Goal: Complete application form: Complete application form

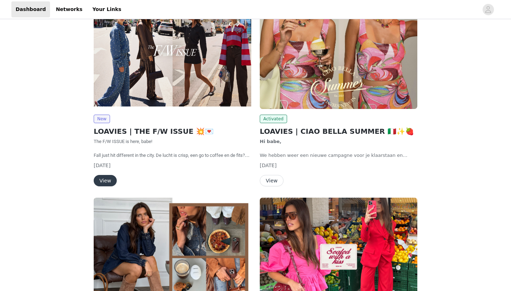
scroll to position [121, 0]
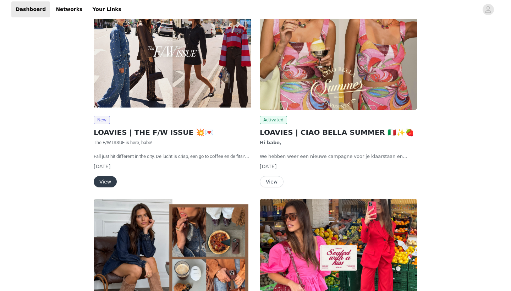
click at [104, 178] on button "View" at bounding box center [105, 181] width 23 height 11
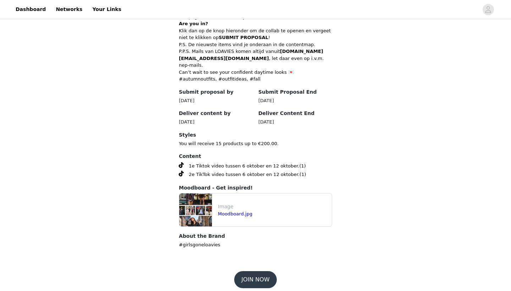
scroll to position [308, 0]
click at [252, 271] on button "JOIN NOW" at bounding box center [255, 279] width 42 height 17
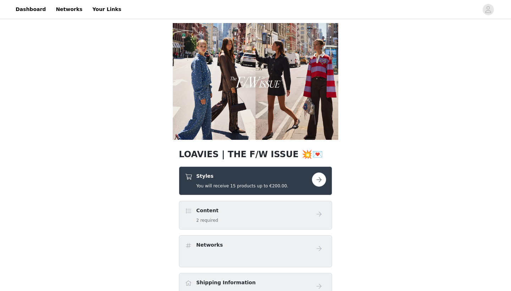
click at [319, 186] on button "button" at bounding box center [319, 179] width 14 height 14
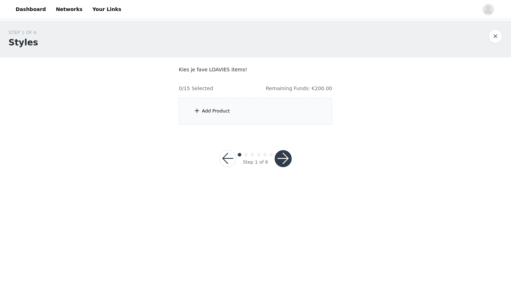
click at [268, 107] on div "Add Product" at bounding box center [255, 111] width 153 height 27
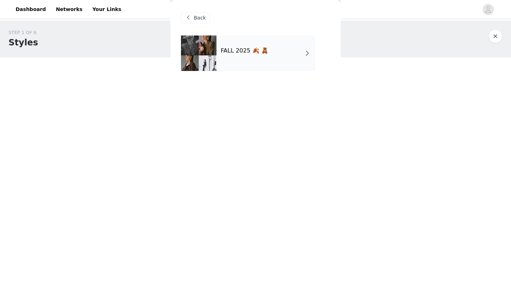
click at [263, 61] on div "FALL 2025 🍂 🧸" at bounding box center [265, 52] width 99 height 35
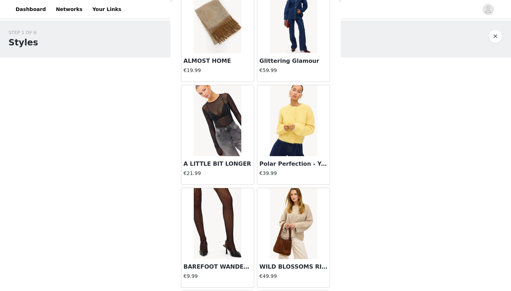
scroll to position [157, 0]
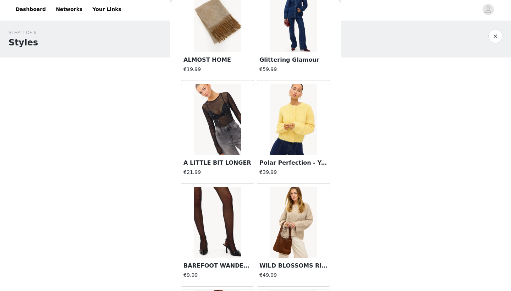
click at [212, 121] on img at bounding box center [217, 119] width 47 height 71
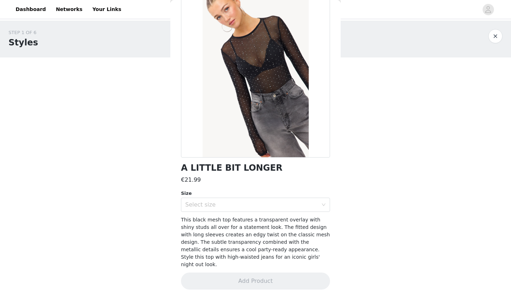
scroll to position [37, 0]
click at [223, 205] on div "Select size" at bounding box center [251, 205] width 133 height 7
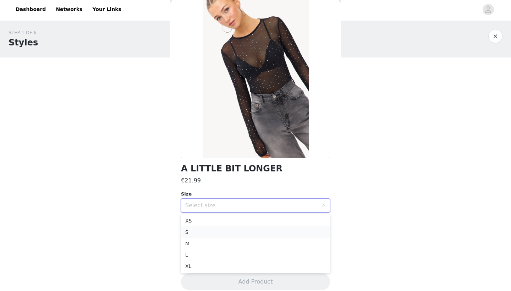
click at [225, 232] on li "S" at bounding box center [255, 231] width 149 height 11
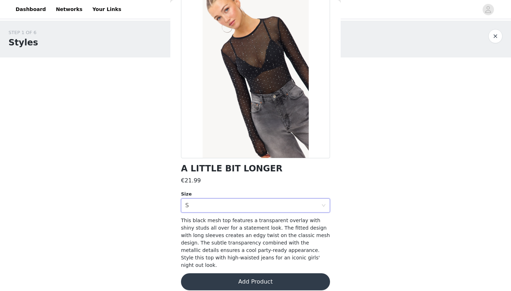
click at [240, 273] on button "Add Product" at bounding box center [255, 281] width 149 height 17
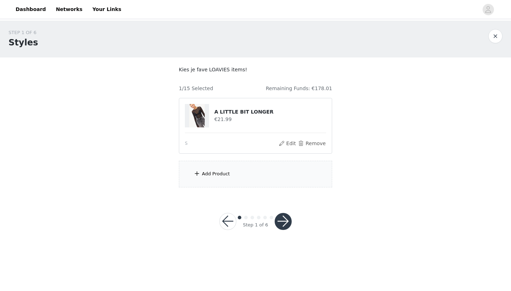
click at [237, 180] on div "Add Product" at bounding box center [255, 174] width 153 height 27
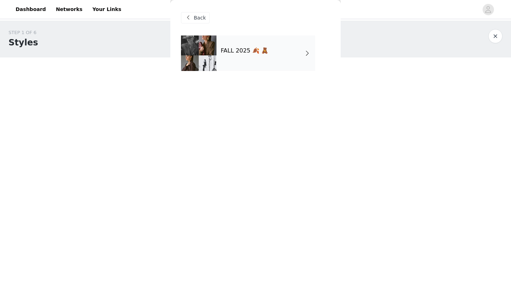
click at [245, 68] on div "FALL 2025 🍂 🧸" at bounding box center [265, 52] width 99 height 35
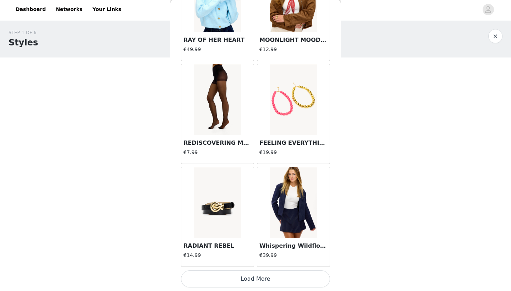
scroll to position [794, 0]
click at [250, 274] on button "Load More" at bounding box center [255, 278] width 149 height 17
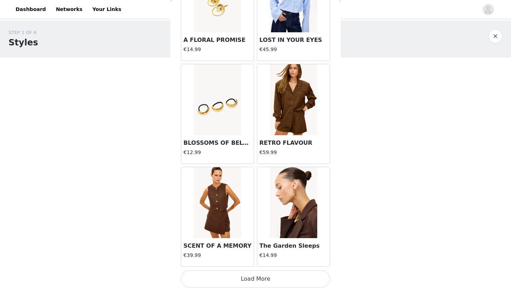
scroll to position [1823, 0]
click at [241, 279] on button "Load More" at bounding box center [255, 278] width 149 height 17
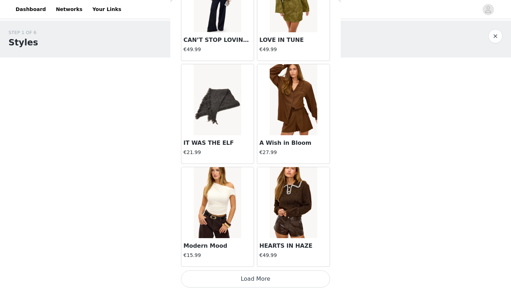
scroll to position [0, 0]
click at [240, 279] on button "Load More" at bounding box center [255, 278] width 149 height 17
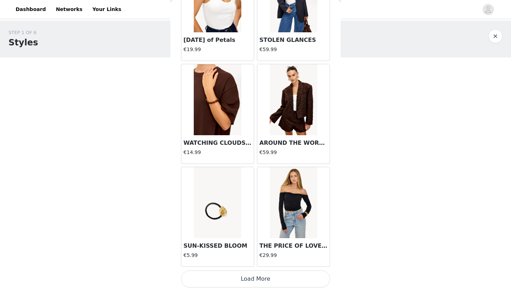
scroll to position [3880, 0]
click at [253, 281] on button "Load More" at bounding box center [255, 278] width 149 height 17
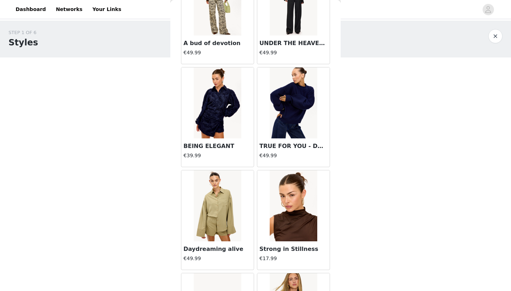
scroll to position [4570, 0]
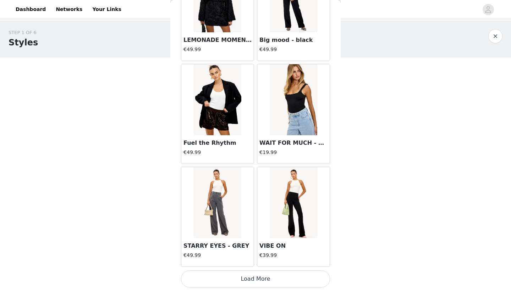
click at [256, 278] on button "Load More" at bounding box center [255, 278] width 149 height 17
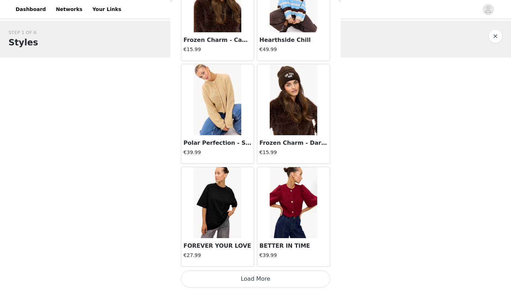
scroll to position [5937, 0]
click at [249, 279] on button "Load More" at bounding box center [255, 278] width 149 height 17
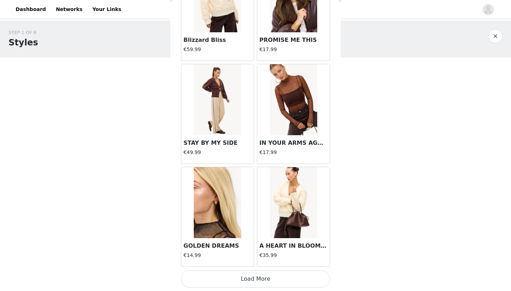
scroll to position [6965, 0]
click at [254, 278] on button "Load More" at bounding box center [255, 278] width 149 height 17
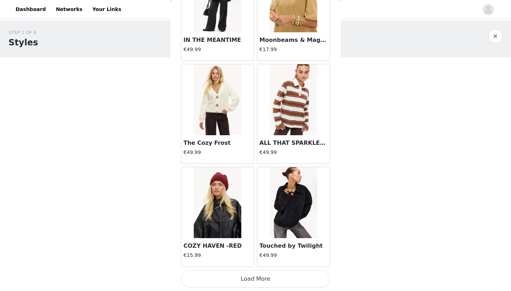
scroll to position [7994, 0]
click at [260, 272] on button "Load More" at bounding box center [255, 278] width 149 height 17
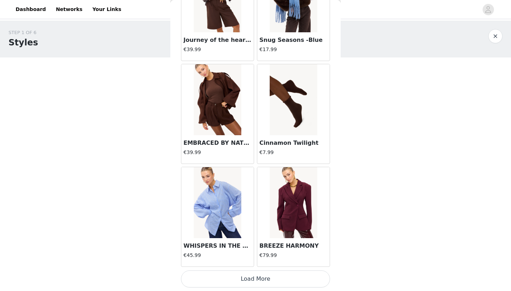
scroll to position [9022, 0]
click at [258, 280] on button "Load More" at bounding box center [255, 278] width 149 height 17
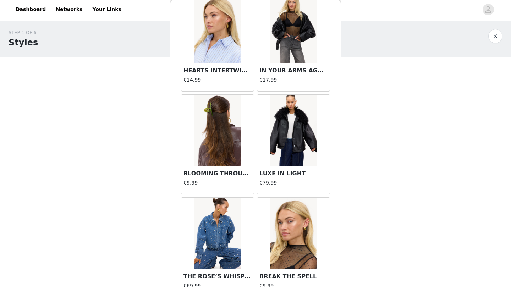
scroll to position [9917, 0]
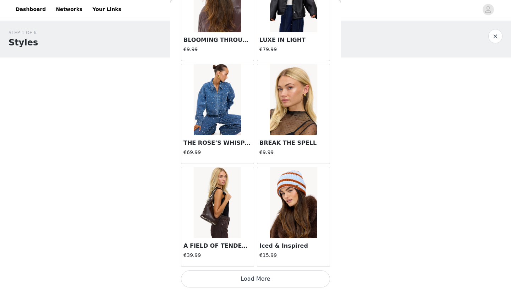
click at [261, 280] on button "Load More" at bounding box center [255, 278] width 149 height 17
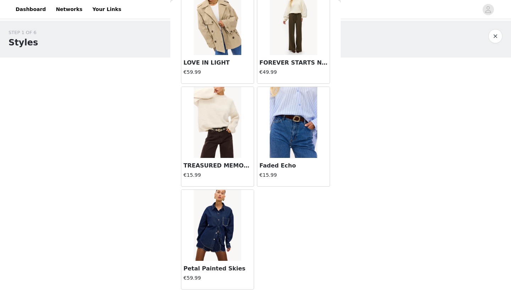
scroll to position [10953, 0]
click at [224, 31] on img at bounding box center [217, 19] width 47 height 71
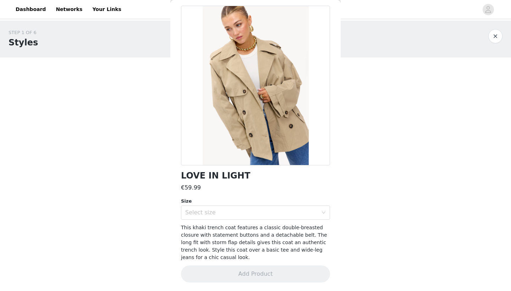
scroll to position [29, 0]
click at [248, 216] on div "Select size" at bounding box center [253, 212] width 136 height 13
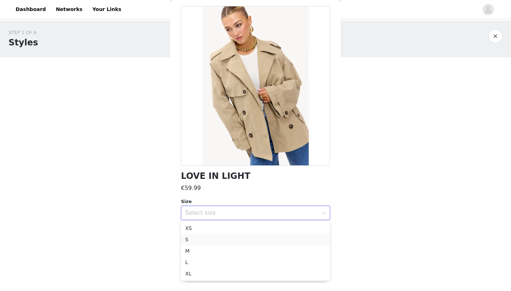
click at [238, 239] on li "S" at bounding box center [255, 239] width 149 height 11
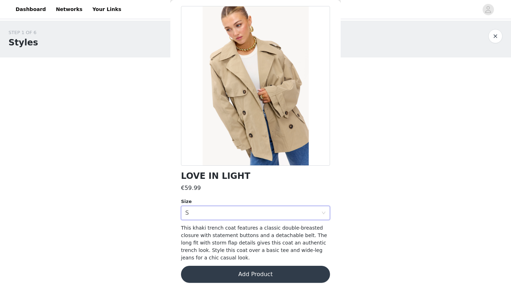
click at [254, 277] on button "Add Product" at bounding box center [255, 274] width 149 height 17
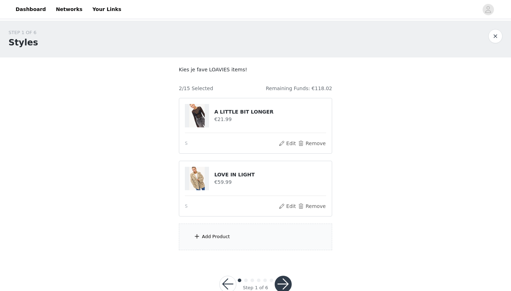
click at [249, 234] on div "Add Product" at bounding box center [255, 236] width 153 height 27
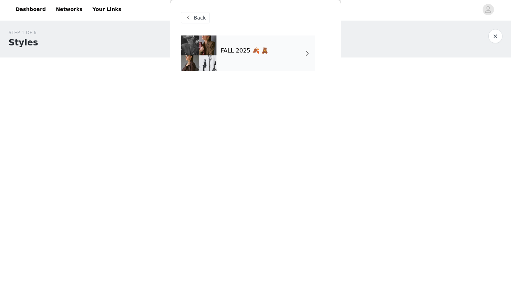
click at [255, 55] on div "FALL 2025 🍂 🧸" at bounding box center [265, 52] width 99 height 35
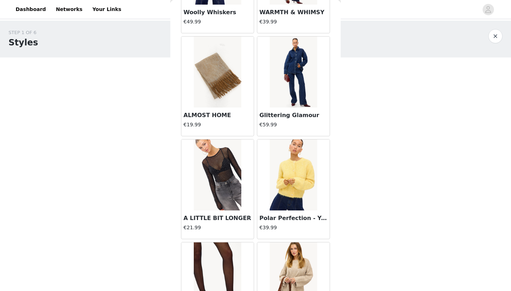
scroll to position [106, 0]
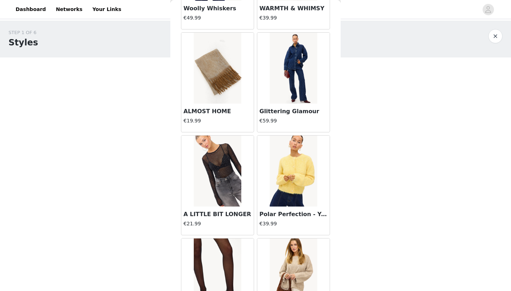
click at [277, 174] on img at bounding box center [293, 170] width 47 height 71
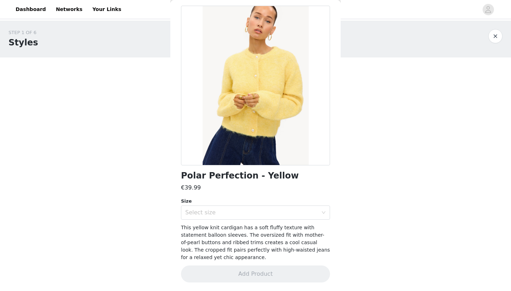
scroll to position [0, 0]
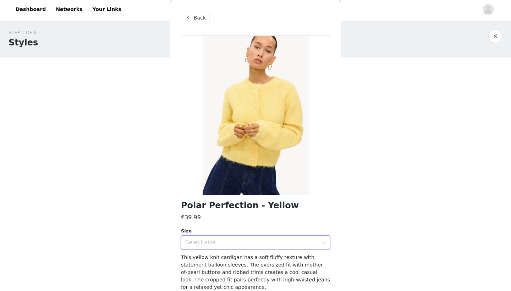
click at [247, 237] on div "Select size" at bounding box center [253, 241] width 136 height 13
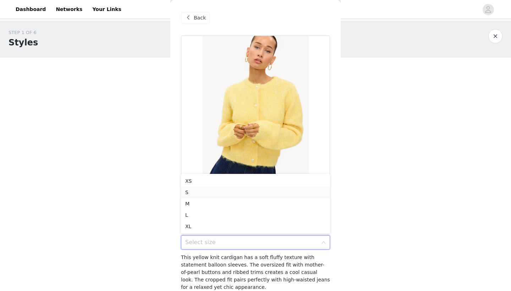
click at [238, 197] on li "S" at bounding box center [255, 192] width 149 height 11
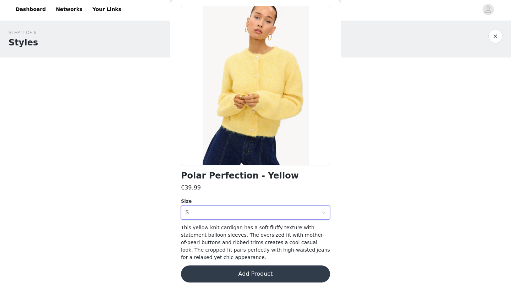
scroll to position [29, 0]
click at [248, 276] on button "Add Product" at bounding box center [255, 274] width 149 height 17
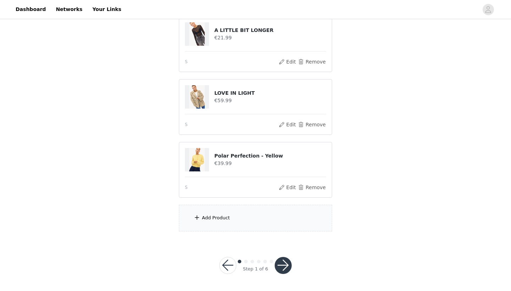
scroll to position [81, 0]
click at [247, 216] on div "Add Product" at bounding box center [255, 218] width 153 height 27
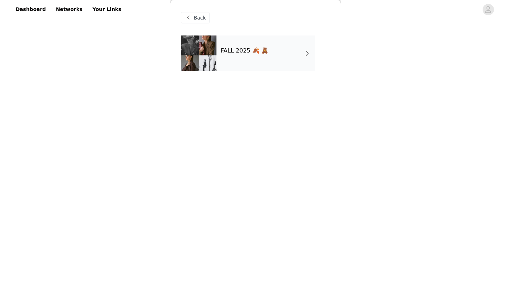
click at [267, 60] on div "FALL 2025 🍂 🧸" at bounding box center [265, 52] width 99 height 35
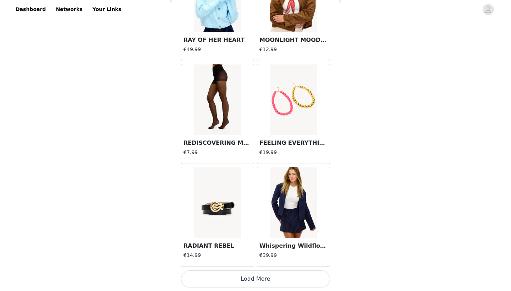
click at [262, 281] on button "Load More" at bounding box center [255, 278] width 149 height 17
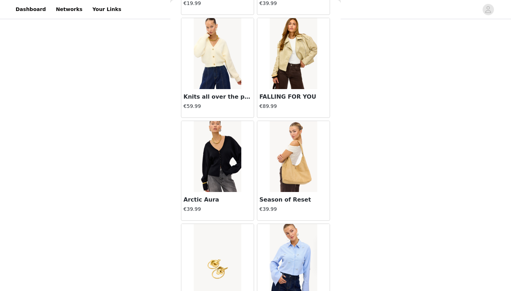
scroll to position [1583, 0]
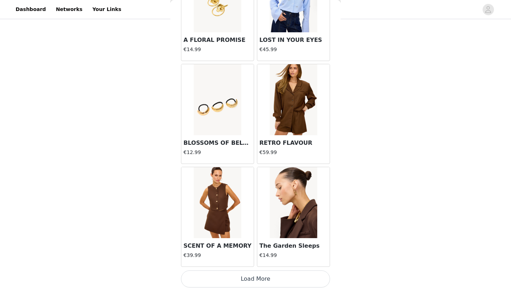
click at [252, 278] on button "Load More" at bounding box center [255, 278] width 149 height 17
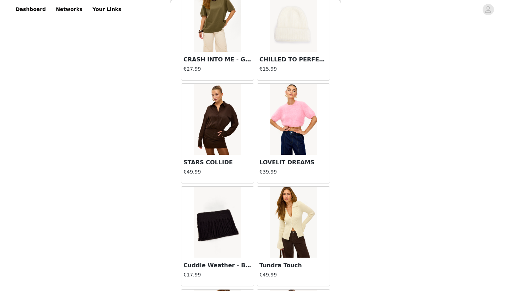
scroll to position [2217, 0]
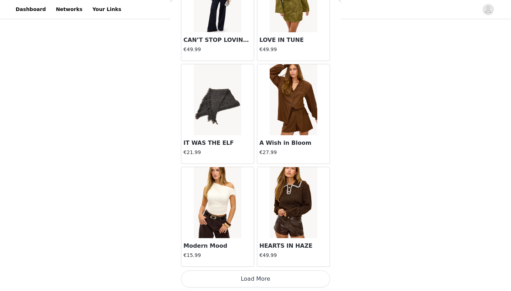
click at [247, 278] on button "Load More" at bounding box center [255, 278] width 149 height 17
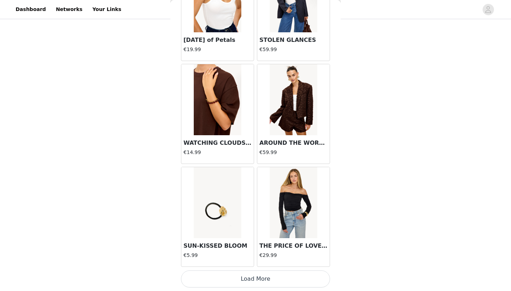
scroll to position [81, 0]
click at [253, 278] on button "Load More" at bounding box center [255, 278] width 149 height 17
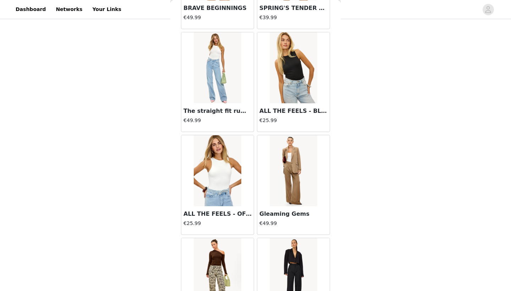
scroll to position [4221, 0]
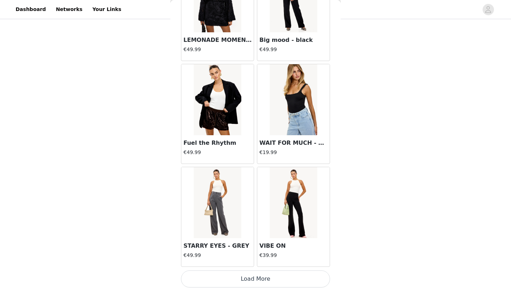
click at [254, 277] on button "Load More" at bounding box center [255, 278] width 149 height 17
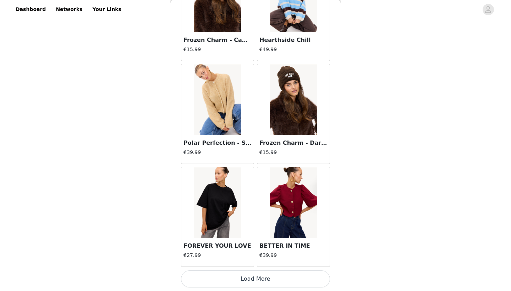
scroll to position [81, 0]
click at [249, 276] on button "Load More" at bounding box center [255, 278] width 149 height 17
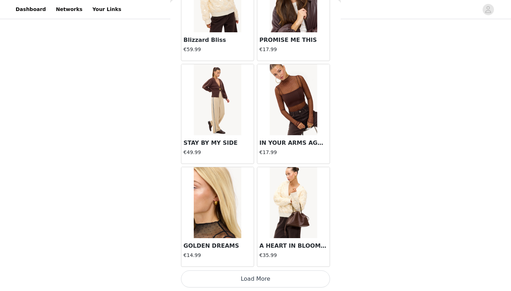
click at [263, 279] on button "Load More" at bounding box center [255, 278] width 149 height 17
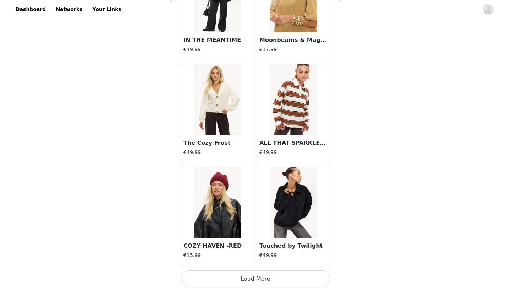
click at [259, 278] on button "Load More" at bounding box center [255, 278] width 149 height 17
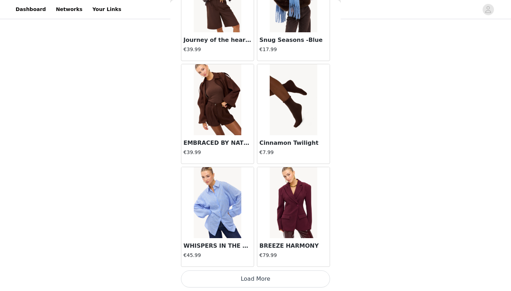
click at [254, 273] on button "Load More" at bounding box center [255, 278] width 149 height 17
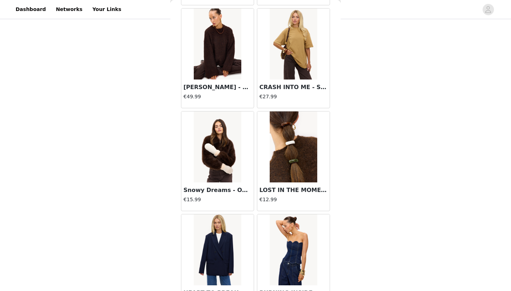
scroll to position [9276, 0]
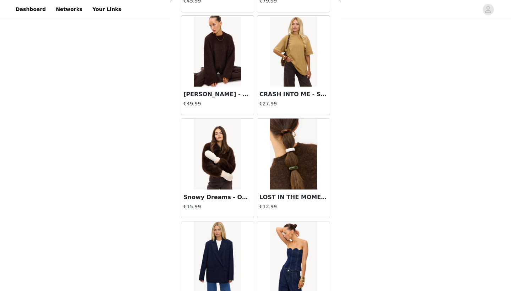
click at [232, 57] on img at bounding box center [217, 51] width 47 height 71
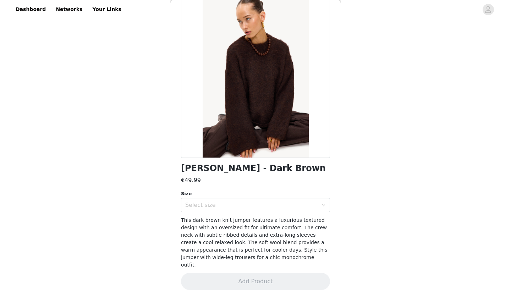
scroll to position [37, 0]
click at [254, 204] on div "Select size" at bounding box center [251, 205] width 133 height 7
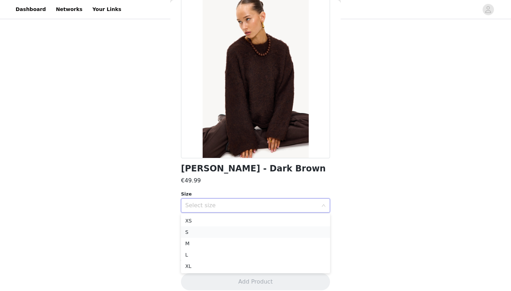
click at [237, 233] on li "S" at bounding box center [255, 231] width 149 height 11
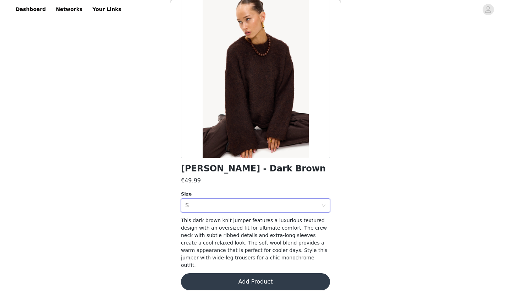
click at [238, 277] on button "Add Product" at bounding box center [255, 281] width 149 height 17
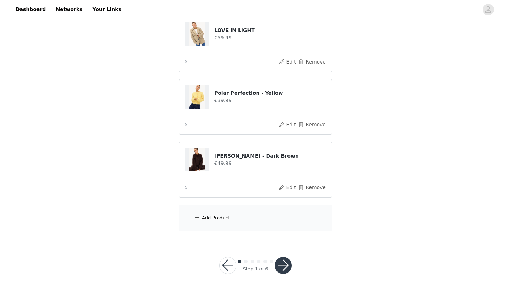
scroll to position [144, 0]
click at [244, 220] on div "Add Product" at bounding box center [255, 218] width 153 height 27
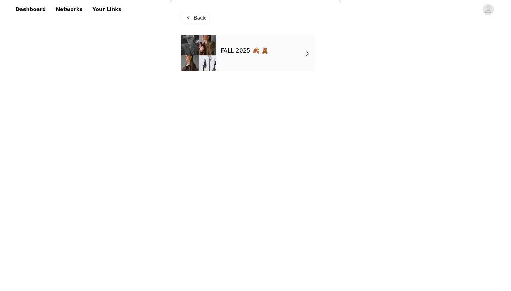
click at [261, 49] on h4 "FALL 2025 🍂 🧸" at bounding box center [245, 51] width 48 height 6
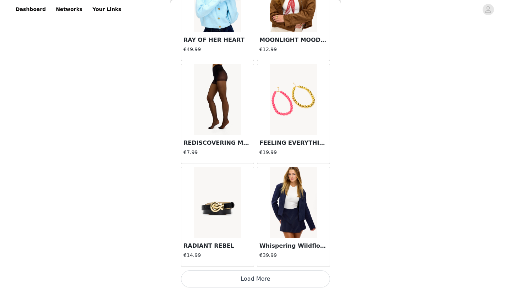
scroll to position [794, 0]
click at [250, 281] on button "Load More" at bounding box center [255, 278] width 149 height 17
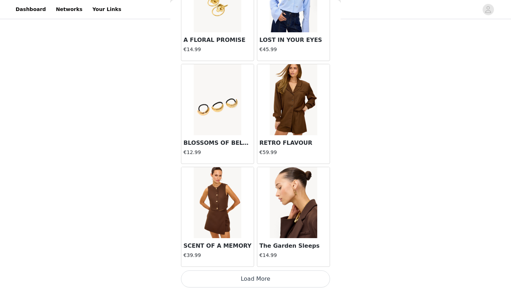
scroll to position [1823, 0]
click at [245, 280] on button "Load More" at bounding box center [255, 278] width 149 height 17
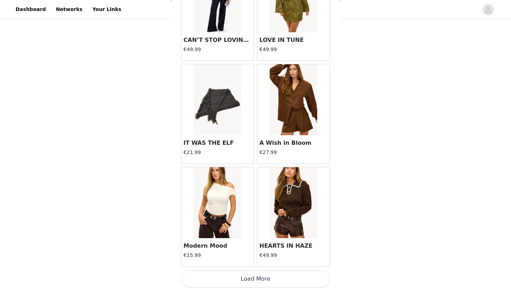
scroll to position [2851, 0]
click at [250, 281] on button "Load More" at bounding box center [255, 278] width 149 height 17
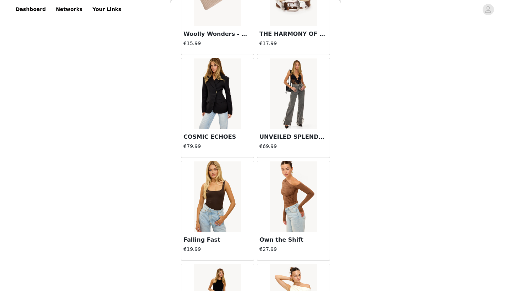
scroll to position [3166, 0]
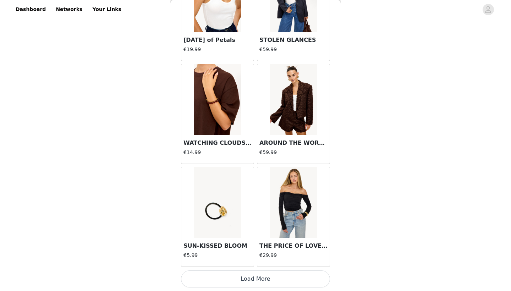
click at [258, 281] on button "Load More" at bounding box center [255, 278] width 149 height 17
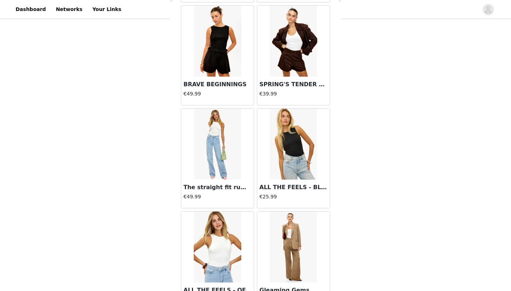
scroll to position [4146, 0]
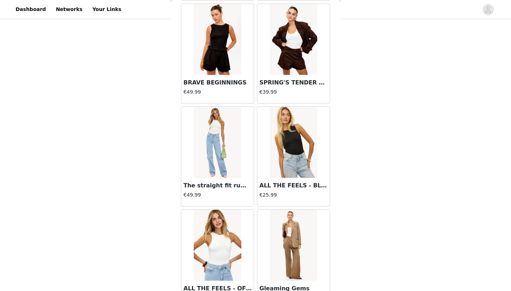
click at [292, 145] on img at bounding box center [293, 142] width 47 height 71
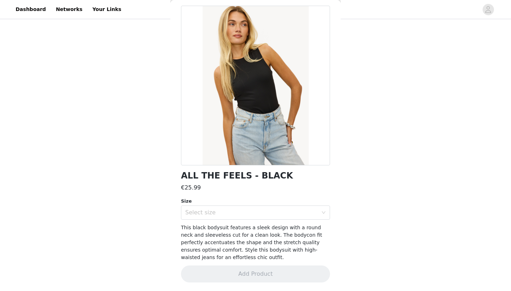
scroll to position [29, 0]
click at [253, 199] on div "Size" at bounding box center [255, 201] width 149 height 7
click at [254, 215] on div "Select size" at bounding box center [251, 212] width 133 height 7
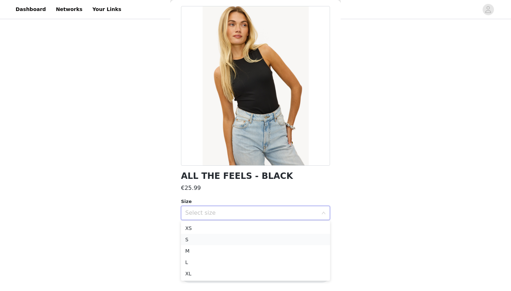
click at [246, 237] on li "S" at bounding box center [255, 239] width 149 height 11
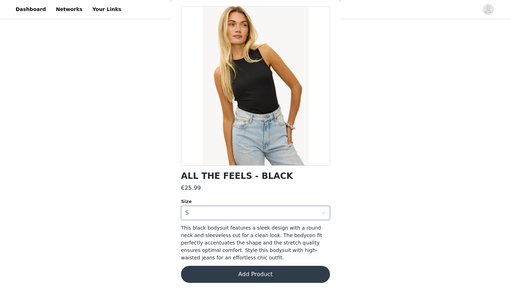
click at [254, 277] on button "Add Product" at bounding box center [255, 274] width 149 height 17
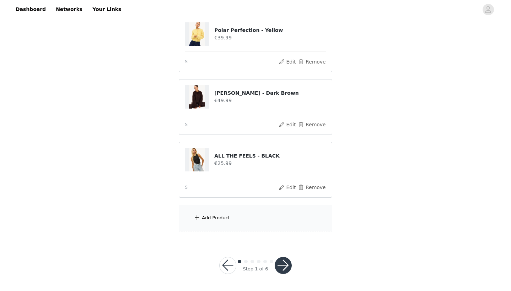
scroll to position [207, 0]
click at [281, 265] on button "button" at bounding box center [282, 265] width 17 height 17
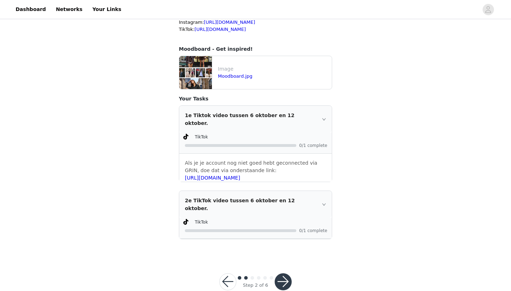
scroll to position [145, 0]
click at [283, 273] on button "button" at bounding box center [282, 281] width 17 height 17
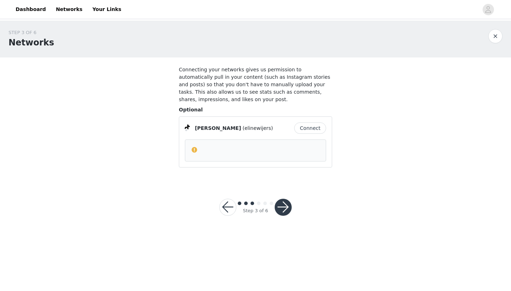
click at [282, 211] on button "button" at bounding box center [282, 207] width 17 height 17
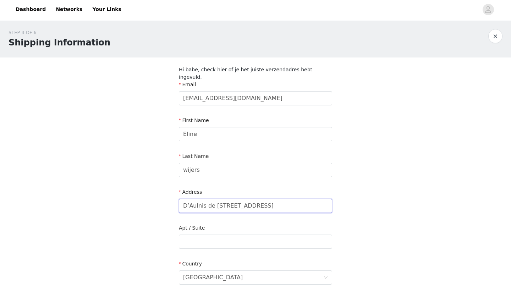
drag, startPoint x: 259, startPoint y: 198, endPoint x: 170, endPoint y: 198, distance: 89.7
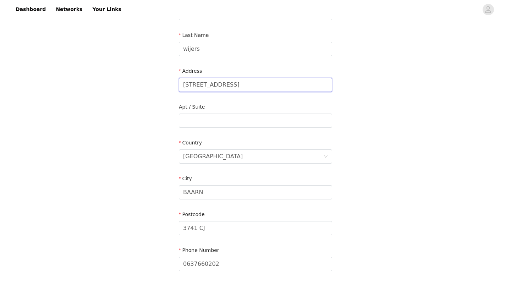
scroll to position [121, 0]
type input "Vossegatselaan 32 BIS A"
type input "3583 RT"
type input "B"
type input "UTRECHT"
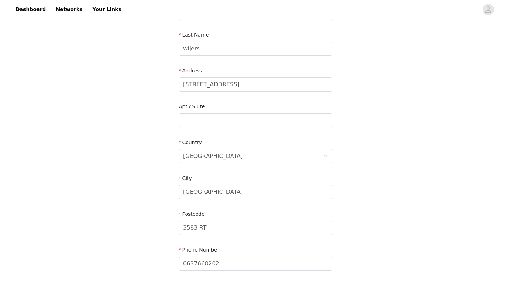
click at [387, 183] on div "STEP 4 OF 6 Shipping Information Hi babe, check hier of je het juiste verzendad…" at bounding box center [255, 94] width 511 height 391
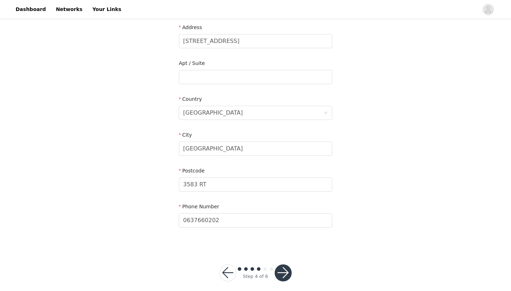
scroll to position [164, 0]
click at [286, 265] on button "button" at bounding box center [282, 273] width 17 height 17
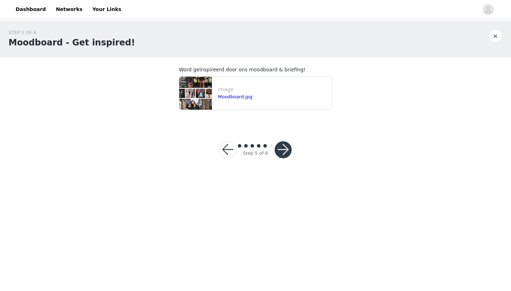
click at [284, 150] on button "button" at bounding box center [282, 149] width 17 height 17
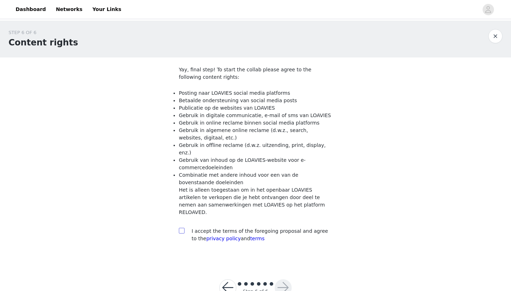
click at [180, 228] on input "checkbox" at bounding box center [181, 230] width 5 height 5
checkbox input "true"
click at [285, 279] on button "button" at bounding box center [282, 287] width 17 height 17
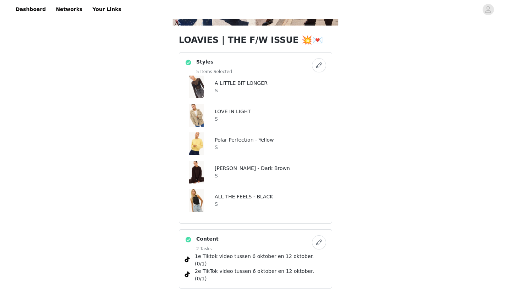
scroll to position [117, 0]
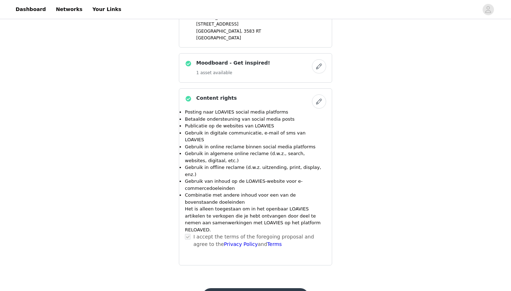
click at [269, 288] on button "Submit Proposal" at bounding box center [255, 296] width 106 height 17
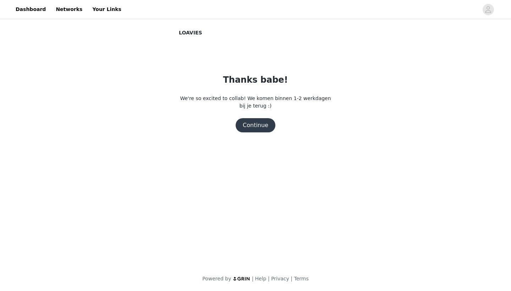
click at [258, 124] on button "Continue" at bounding box center [255, 125] width 40 height 14
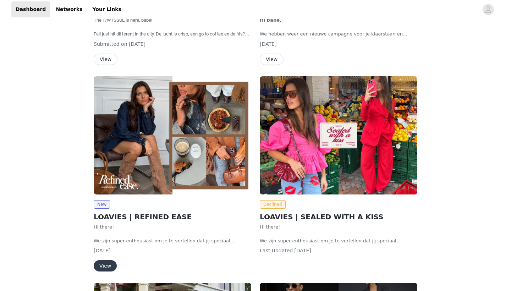
scroll to position [245, 0]
